Goal: Transaction & Acquisition: Purchase product/service

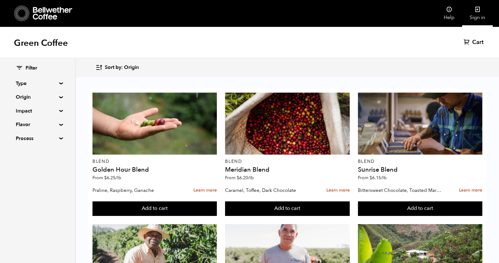
click at [478, 16] on link "Sign in" at bounding box center [477, 13] width 31 height 27
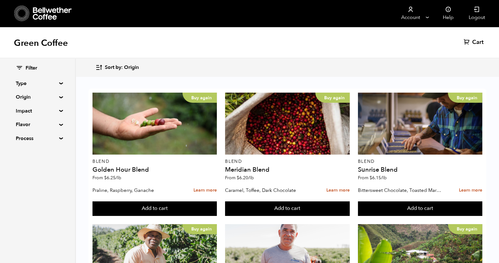
click at [246, 33] on div "Green Coffee Cart (0)" at bounding box center [249, 43] width 499 height 32
click at [230, 41] on div "Green Coffee Cart (0)" at bounding box center [249, 43] width 499 height 32
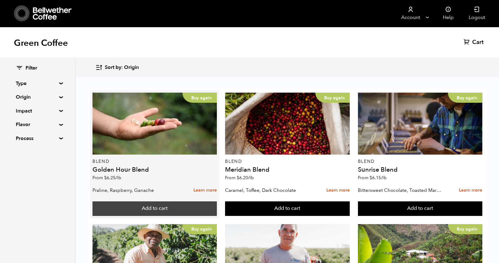
click at [165, 207] on button "Add to cart" at bounding box center [154, 208] width 124 height 15
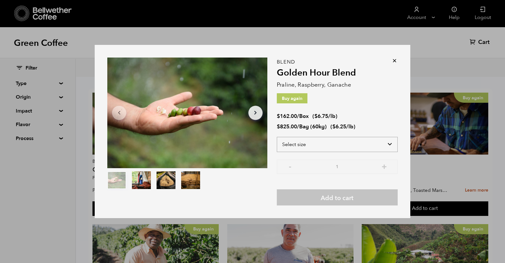
click at [385, 145] on select "Select size Bag (60kg) (132 lbs) Box (24 lbs)" at bounding box center [337, 144] width 121 height 15
select select "box"
click at [277, 137] on select "Select size Bag (60kg) (132 lbs) Box (24 lbs)" at bounding box center [337, 144] width 121 height 15
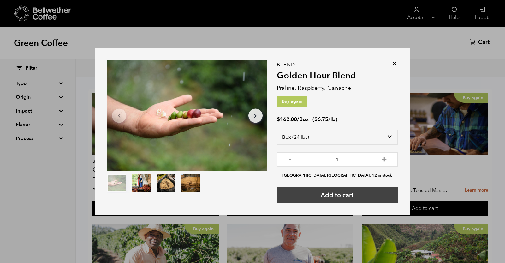
click at [369, 190] on button "Add to cart" at bounding box center [337, 194] width 121 height 16
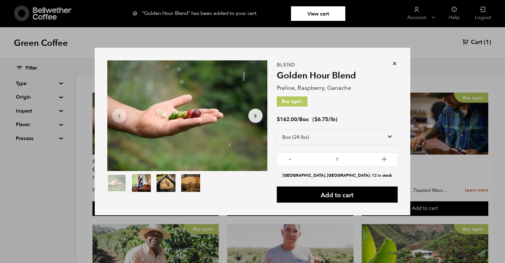
click at [393, 64] on icon at bounding box center [394, 63] width 6 height 6
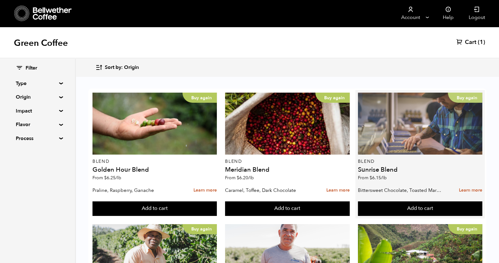
scroll to position [158, 0]
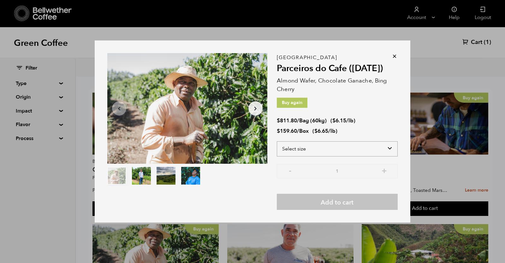
click at [349, 151] on select "Select size Bag (60kg) (132 lbs) Box (24 lbs)" at bounding box center [337, 148] width 121 height 15
select select "box"
click at [277, 141] on select "Select size Bag (60kg) (132 lbs) Box (24 lbs)" at bounding box center [337, 148] width 121 height 15
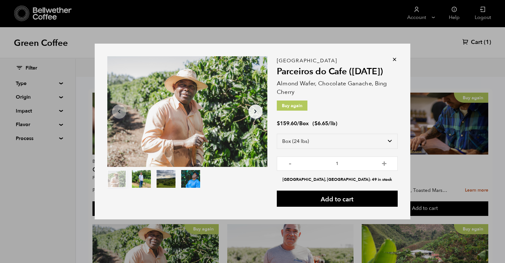
click at [384, 162] on button "+" at bounding box center [384, 162] width 8 height 6
type input "2"
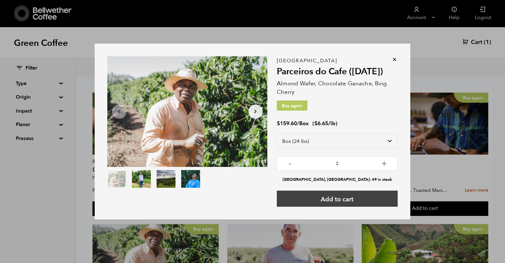
click at [356, 198] on button "Add to cart" at bounding box center [337, 198] width 121 height 16
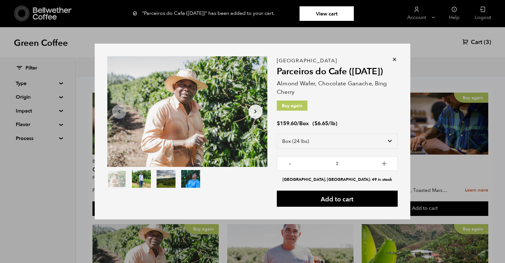
click at [394, 59] on icon at bounding box center [394, 59] width 6 height 6
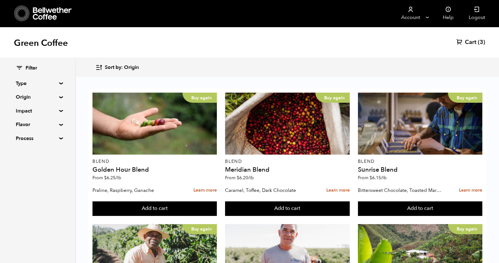
scroll to position [395, 0]
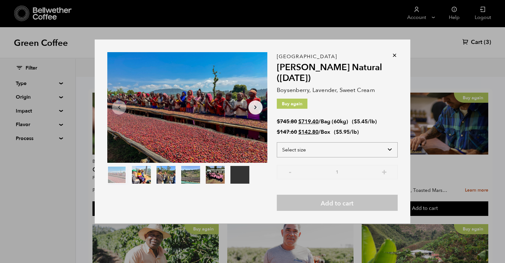
click at [317, 149] on select "Select size Bag (60kg) (132 lbs) Box (24 lbs)" at bounding box center [337, 149] width 121 height 15
select select "box"
click at [277, 142] on select "Select size Bag (60kg) (132 lbs) Box (24 lbs)" at bounding box center [337, 149] width 121 height 15
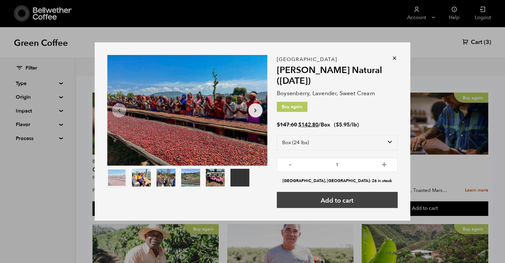
click at [343, 197] on button "Add to cart" at bounding box center [337, 200] width 121 height 16
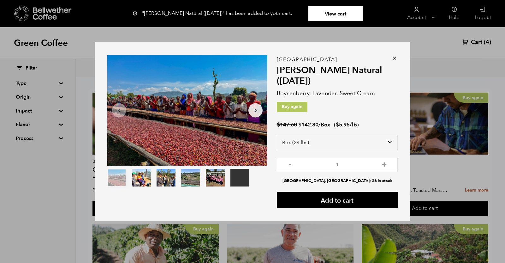
click at [393, 57] on icon at bounding box center [394, 58] width 6 height 6
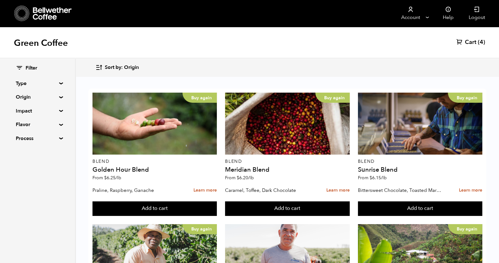
scroll to position [550, 0]
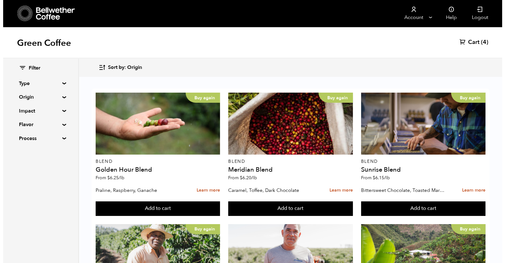
scroll to position [550, 0]
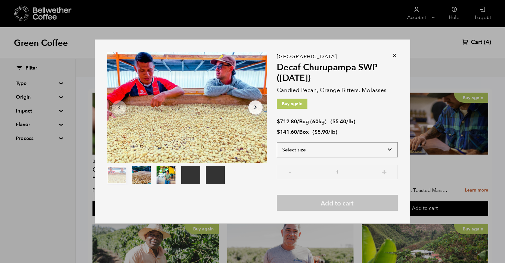
click at [316, 152] on select "Select size Bag (60kg) (132 lbs) Box (24 lbs)" at bounding box center [337, 149] width 121 height 15
click at [312, 189] on div "Peru Decaf Churupampa SWP (DEC 24) Candied Pecan, Orange Bitters, Molasses Buy …" at bounding box center [337, 134] width 121 height 154
click at [342, 150] on select "Select size Bag (60kg) (132 lbs) Box (24 lbs)" at bounding box center [337, 149] width 121 height 15
select select "box"
click at [277, 142] on select "Select size Bag (60kg) (132 lbs) Box (24 lbs)" at bounding box center [337, 149] width 121 height 15
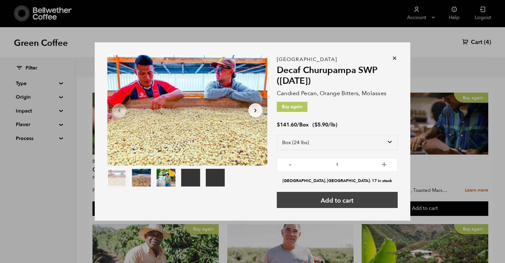
click at [311, 198] on button "Add to cart" at bounding box center [337, 200] width 121 height 16
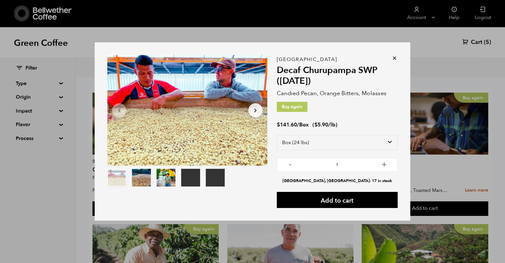
click at [475, 42] on div "Your browser does not support the video tag. Your browser does not support the …" at bounding box center [252, 131] width 505 height 263
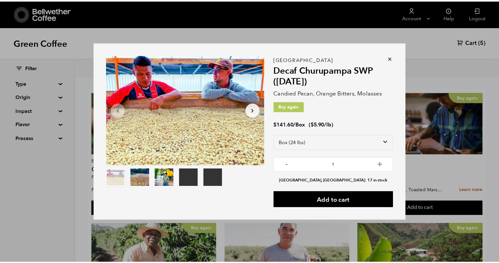
scroll to position [550, 0]
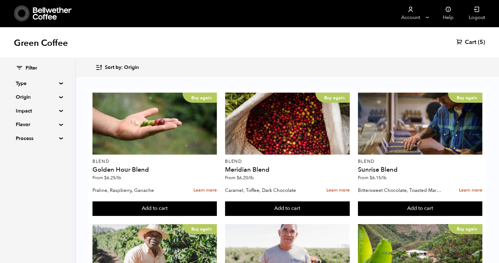
click at [475, 42] on span "Cart" at bounding box center [470, 43] width 11 height 8
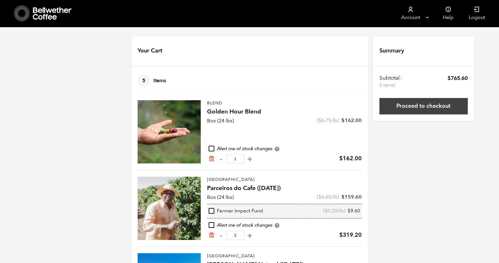
click at [432, 107] on link "Proceed to checkout" at bounding box center [423, 106] width 88 height 16
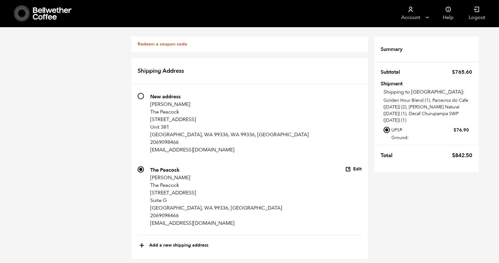
scroll to position [355, 0]
radio input "true"
